Goal: Register for event/course

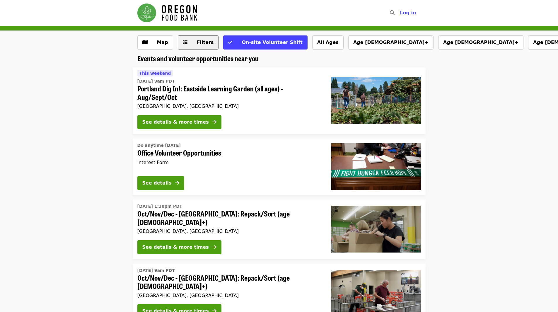
click at [190, 47] on button "Filters" at bounding box center [198, 42] width 41 height 14
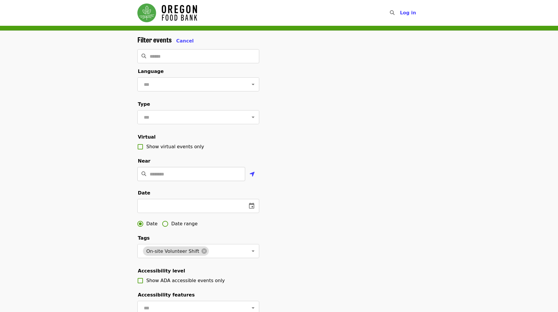
click at [195, 181] on input "Location" at bounding box center [198, 174] width 96 height 14
click at [184, 41] on span "Cancel" at bounding box center [185, 41] width 18 height 6
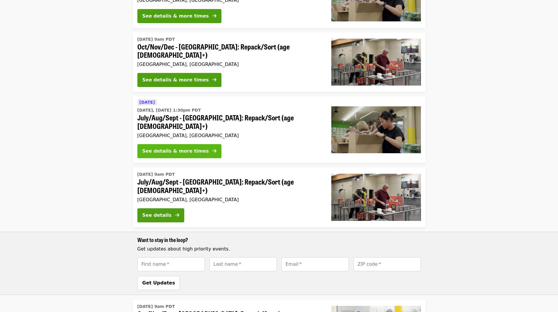
scroll to position [229, 0]
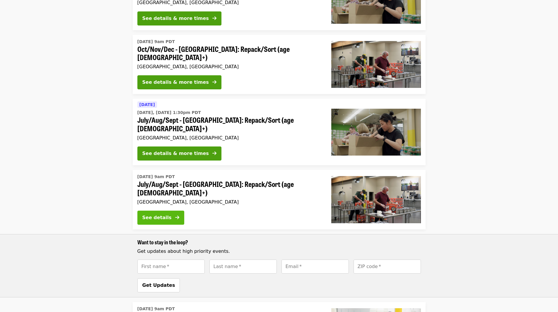
click at [169, 214] on div "See details" at bounding box center [156, 217] width 29 height 7
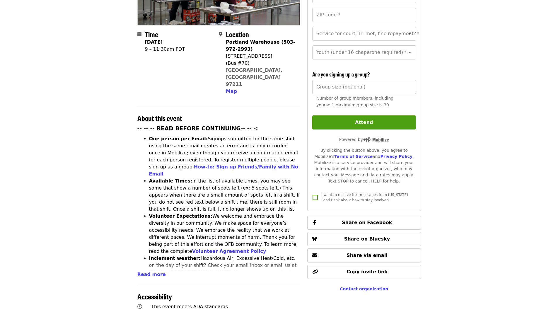
scroll to position [88, 0]
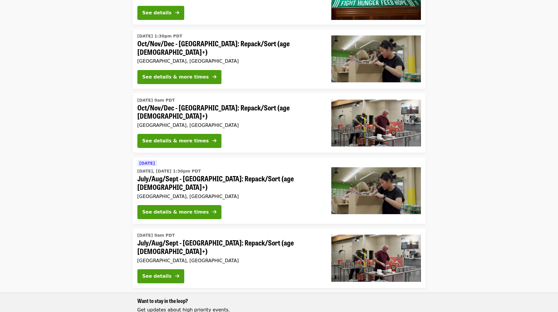
scroll to position [141, 0]
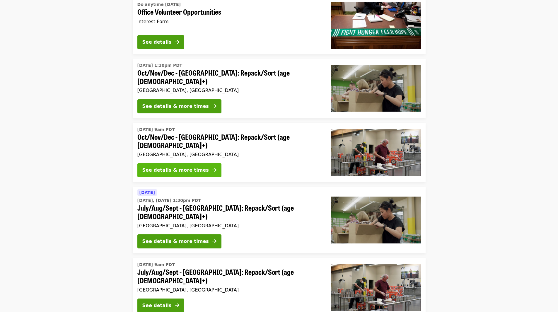
click at [183, 167] on div "See details & more times" at bounding box center [175, 170] width 67 height 7
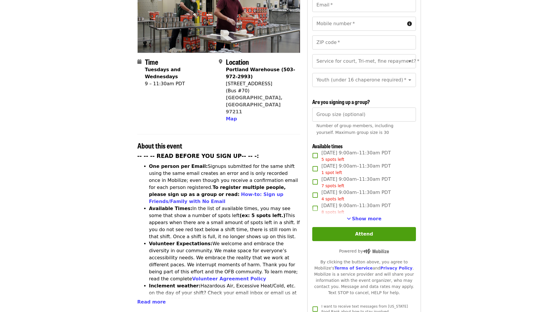
scroll to position [117, 0]
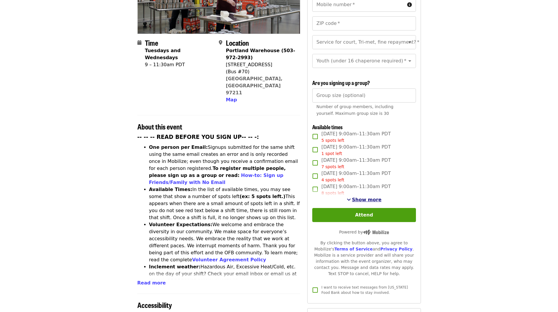
click at [363, 197] on span "Show more" at bounding box center [367, 200] width 30 height 6
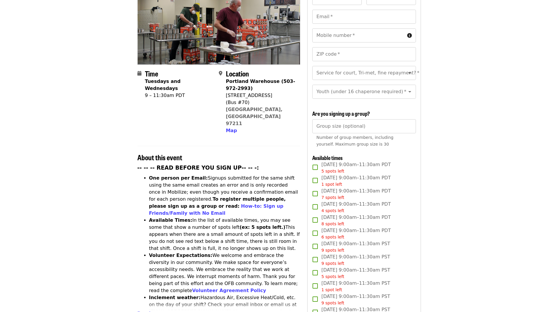
scroll to position [0, 0]
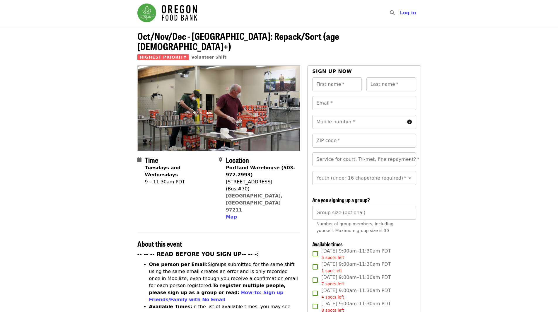
scroll to position [141, 0]
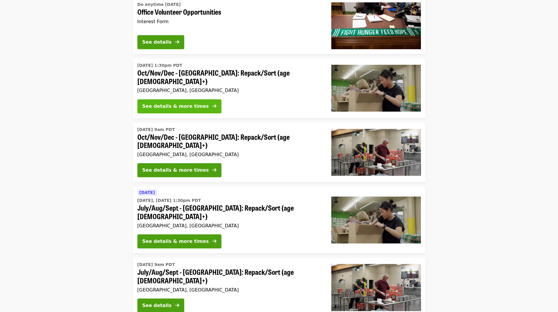
click at [176, 103] on div "See details & more times" at bounding box center [175, 106] width 67 height 7
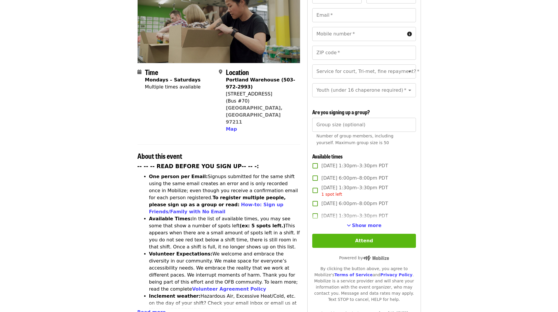
click at [349, 239] on button "Attend" at bounding box center [363, 241] width 103 height 14
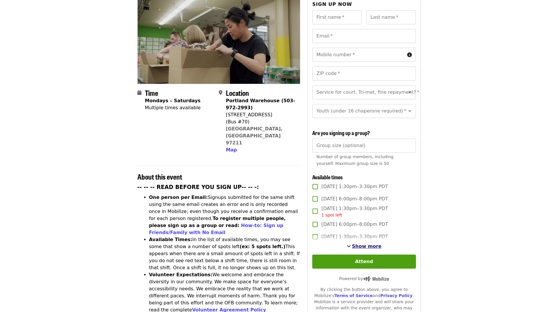
click at [354, 243] on button "Show more" at bounding box center [364, 246] width 35 height 7
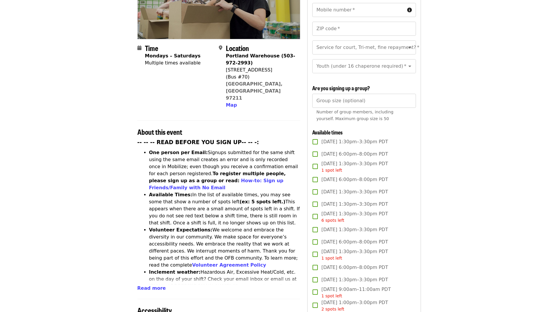
scroll to position [126, 0]
